Goal: Task Accomplishment & Management: Manage account settings

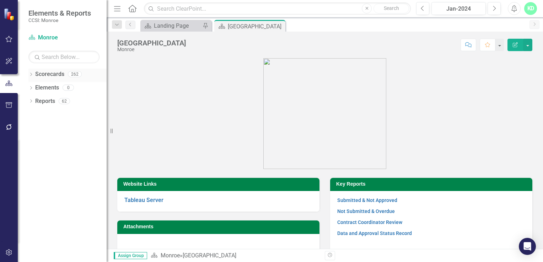
click at [33, 73] on icon "Dropdown" at bounding box center [30, 75] width 5 height 4
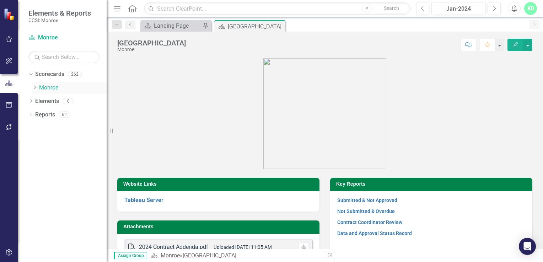
click at [36, 87] on icon at bounding box center [35, 88] width 2 height 4
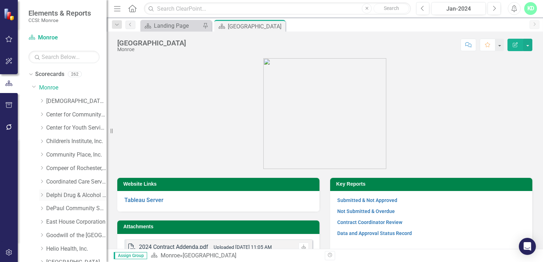
click at [53, 193] on link "Delphi Drug & Alcohol Council" at bounding box center [76, 196] width 60 height 8
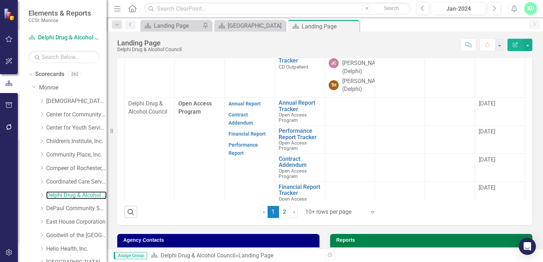
scroll to position [279, 0]
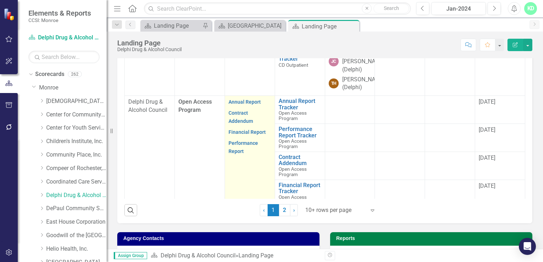
click at [240, 121] on p "Contract Addendum" at bounding box center [250, 117] width 43 height 19
click at [239, 118] on link "Contract Addendum" at bounding box center [241, 117] width 25 height 14
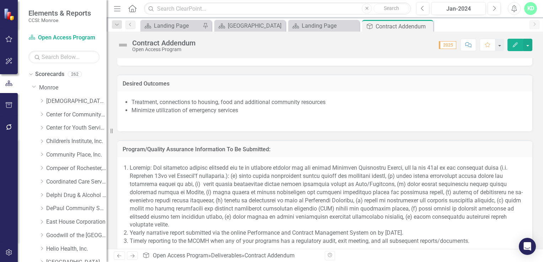
scroll to position [568, 0]
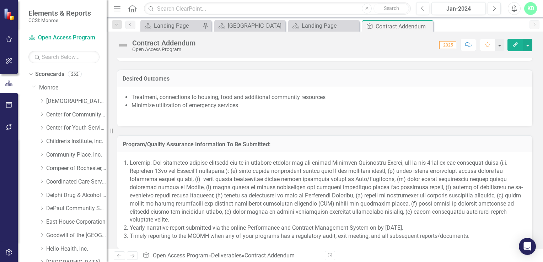
click at [242, 105] on li "Minimize utilization of emergency services" at bounding box center [329, 106] width 394 height 8
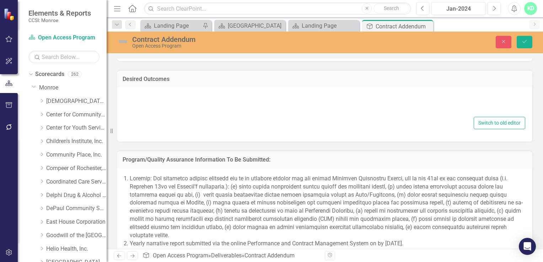
type textarea "<ul> <li>Treatment, connections to housing, food and additional community resou…"
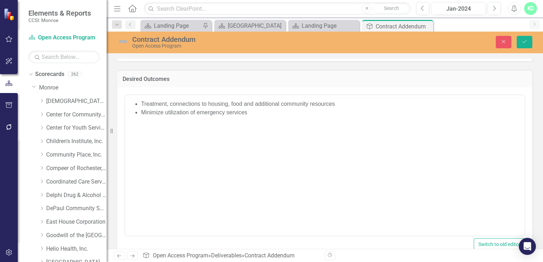
scroll to position [0, 0]
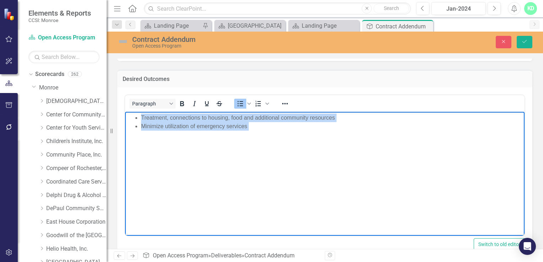
drag, startPoint x: 261, startPoint y: 136, endPoint x: 140, endPoint y: 118, distance: 122.5
click at [140, 118] on body "Treatment, connections to housing, food and additional community resources Mini…" at bounding box center [325, 165] width 400 height 107
copy ul "Treatment, connections to housing, food and additional community resources Mini…"
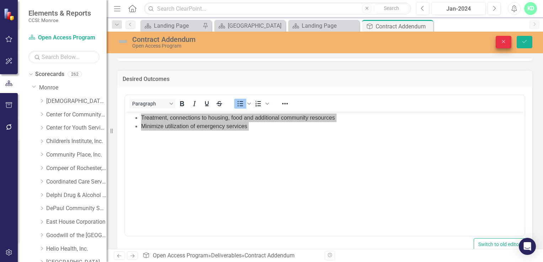
click at [508, 38] on button "Close" at bounding box center [504, 42] width 16 height 12
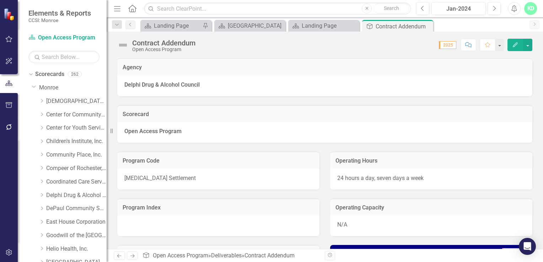
click at [534, 7] on div "KD" at bounding box center [531, 8] width 13 height 13
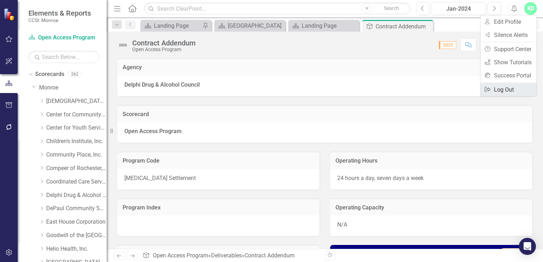
click at [505, 90] on link "Logout Log Out" at bounding box center [509, 89] width 56 height 13
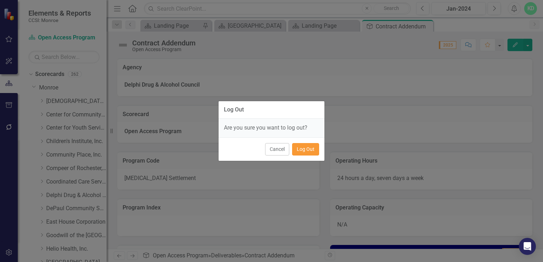
click at [314, 150] on button "Log Out" at bounding box center [305, 149] width 27 height 12
